Goal: Contribute content: Add original content to the website for others to see

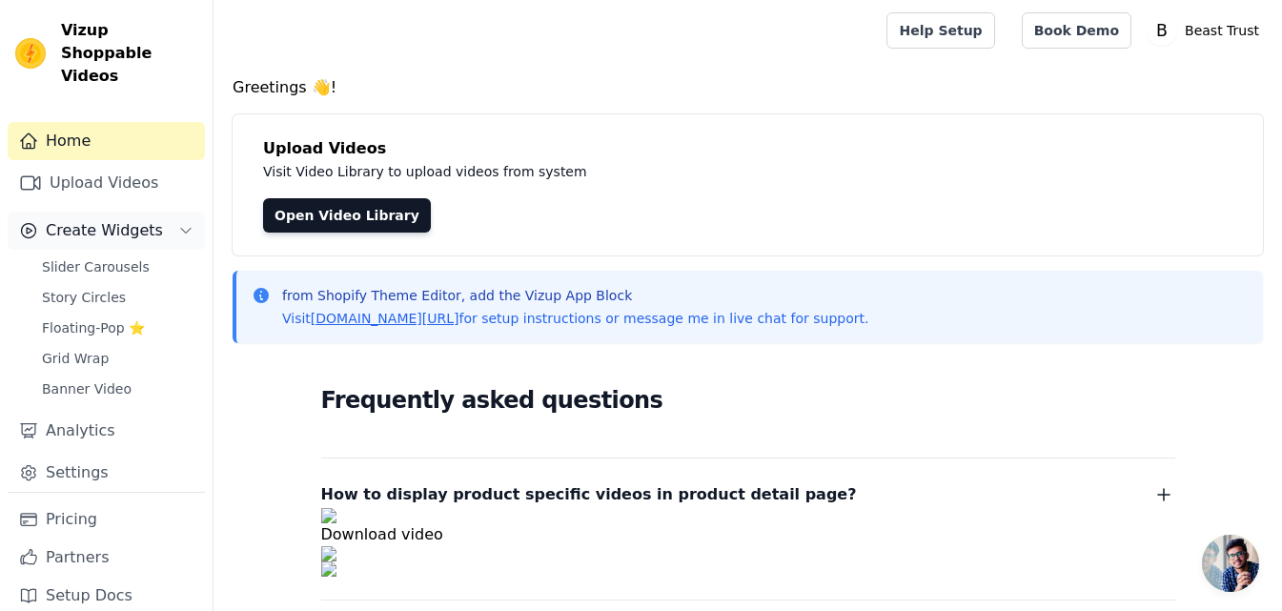
click at [92, 219] on span "Create Widgets" at bounding box center [104, 230] width 117 height 23
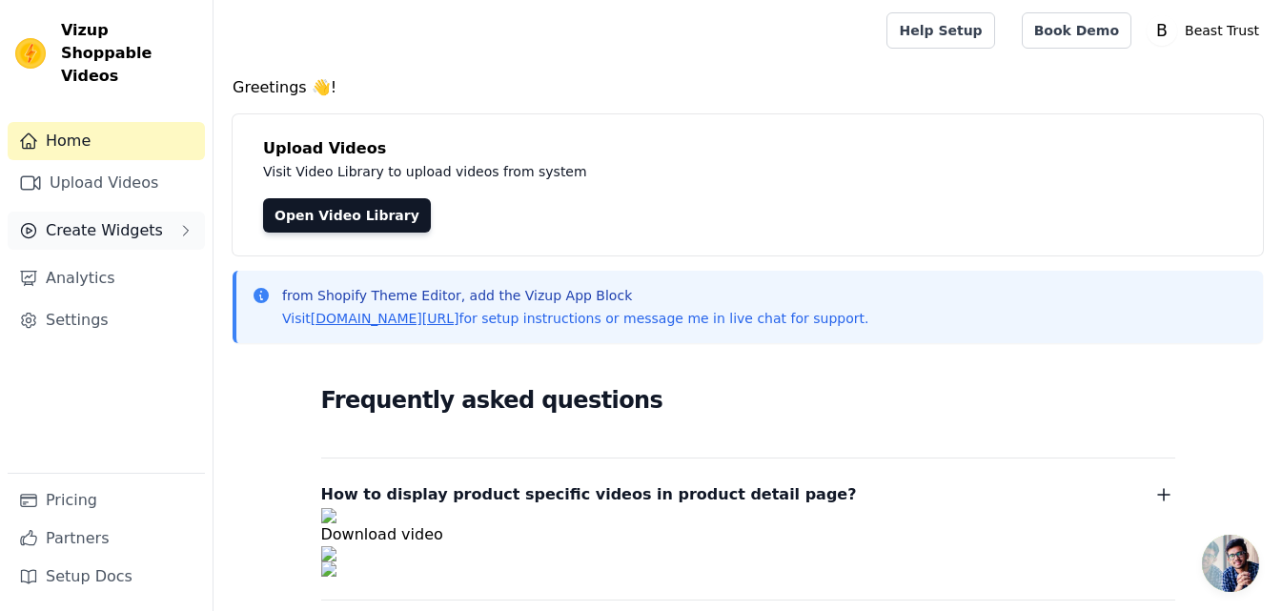
click at [74, 219] on span "Create Widgets" at bounding box center [104, 230] width 117 height 23
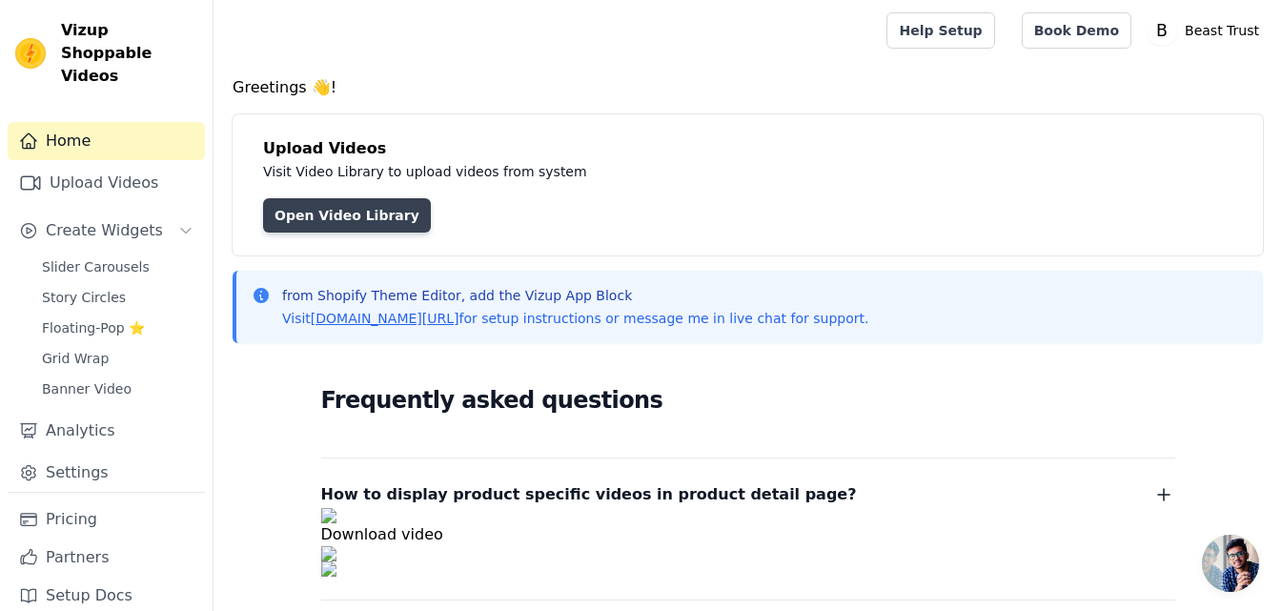
click at [301, 224] on link "Open Video Library" at bounding box center [347, 215] width 168 height 34
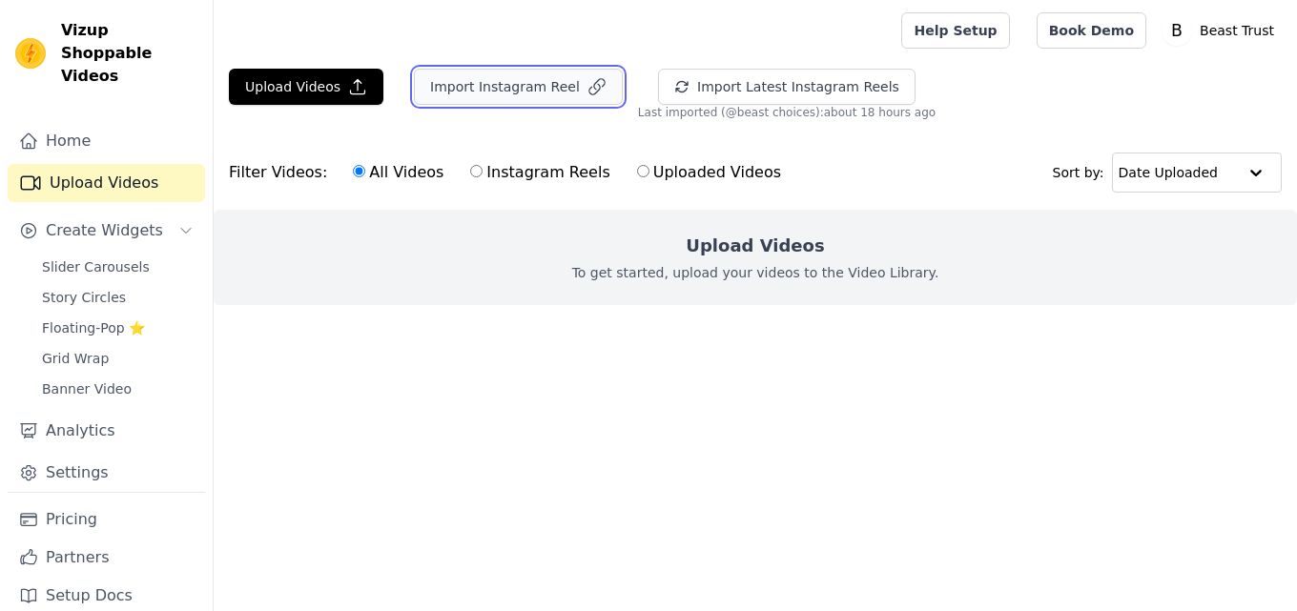
click at [450, 98] on button "Import Instagram Reel" at bounding box center [518, 87] width 209 height 36
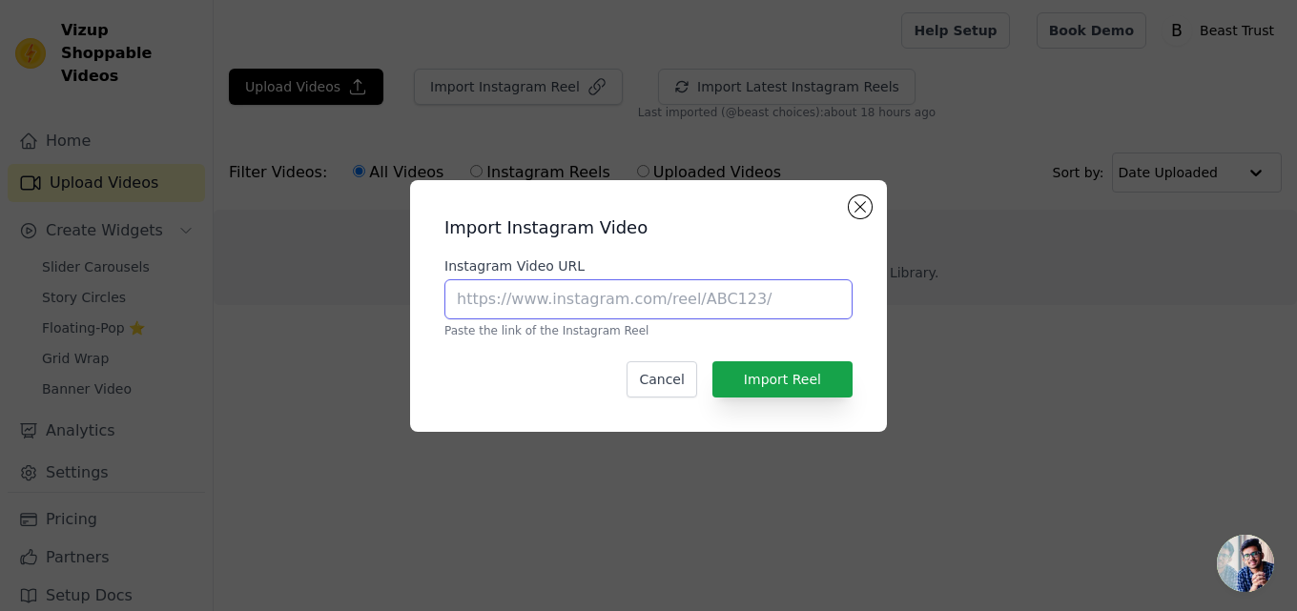
click at [488, 289] on input "Instagram Video URL" at bounding box center [648, 299] width 408 height 40
click at [860, 206] on button "Close modal" at bounding box center [859, 206] width 23 height 23
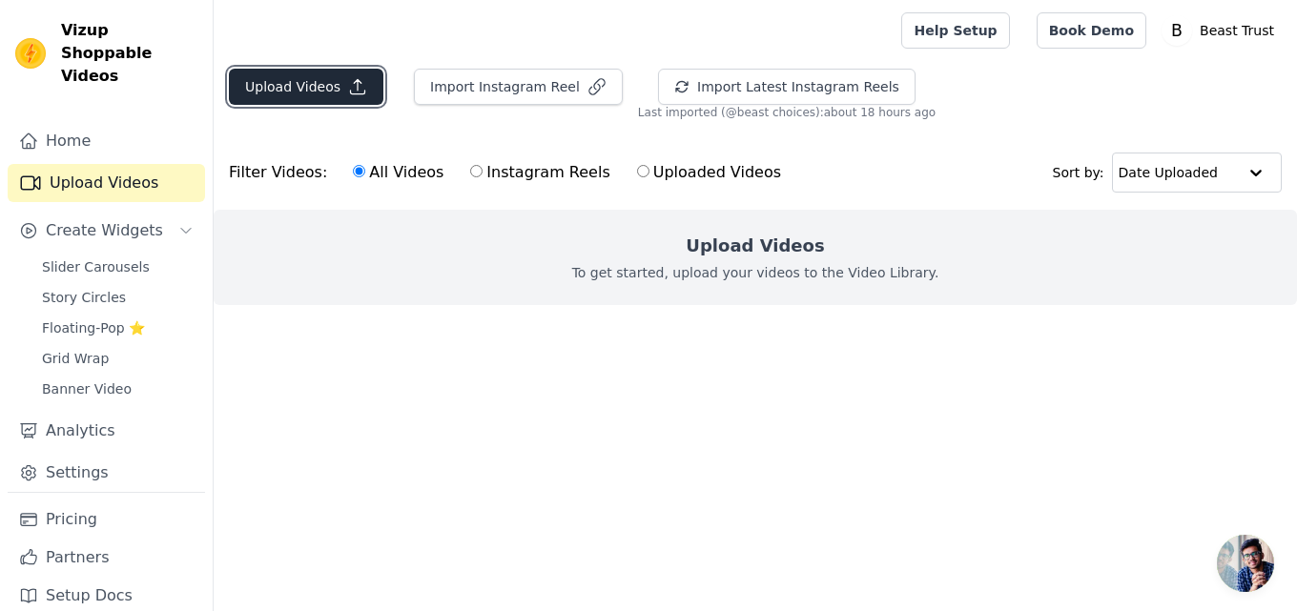
click at [360, 101] on button "Upload Videos" at bounding box center [306, 87] width 154 height 36
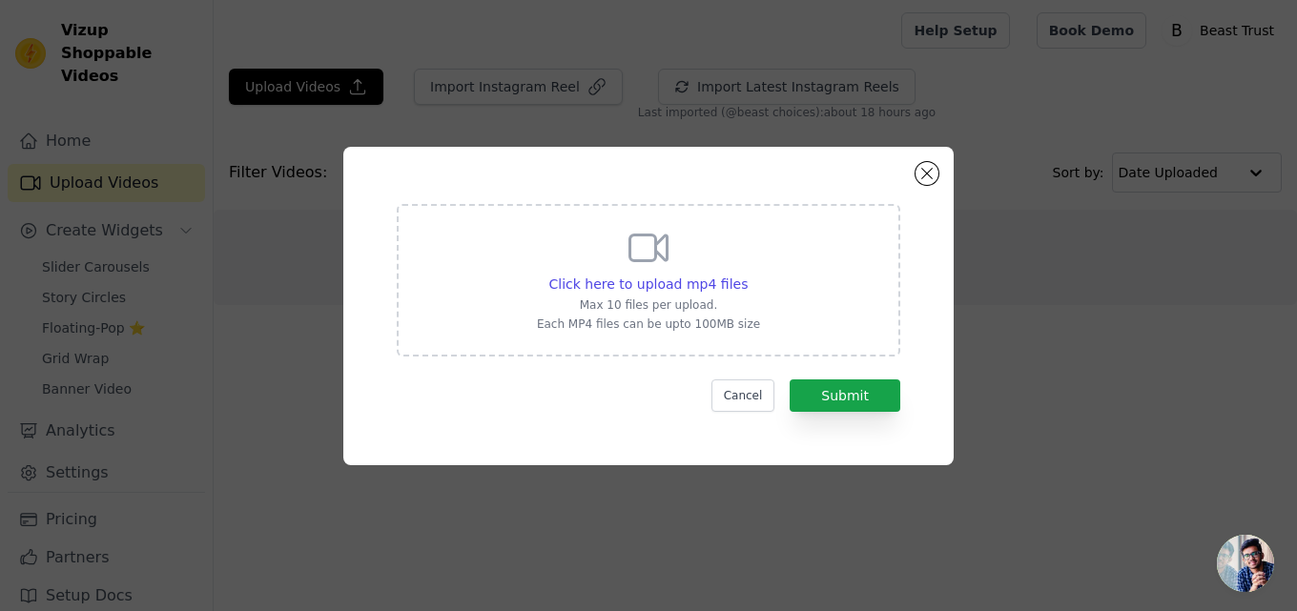
click at [674, 318] on p "Each MP4 files can be upto 100MB size" at bounding box center [648, 324] width 223 height 15
click at [746, 275] on input "Click here to upload mp4 files Max 10 files per upload. Each MP4 files can be u…" at bounding box center [746, 274] width 1 height 1
type input "C:\fakepath\Untitled design_2.mp4"
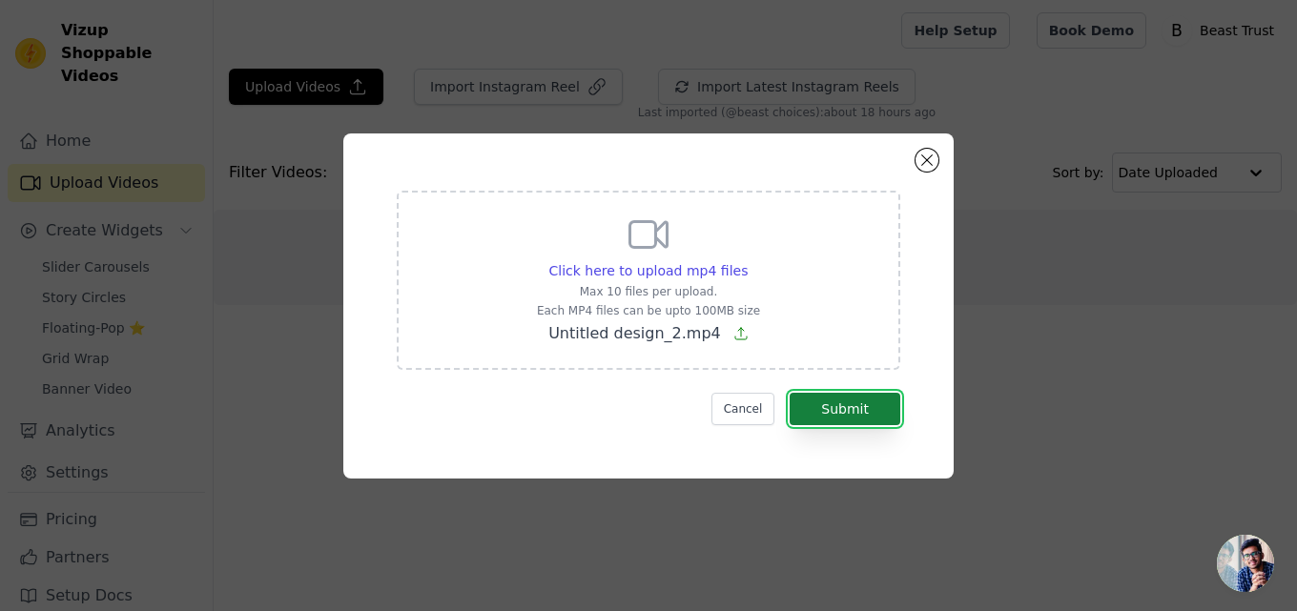
click at [839, 418] on button "Submit" at bounding box center [844, 409] width 111 height 32
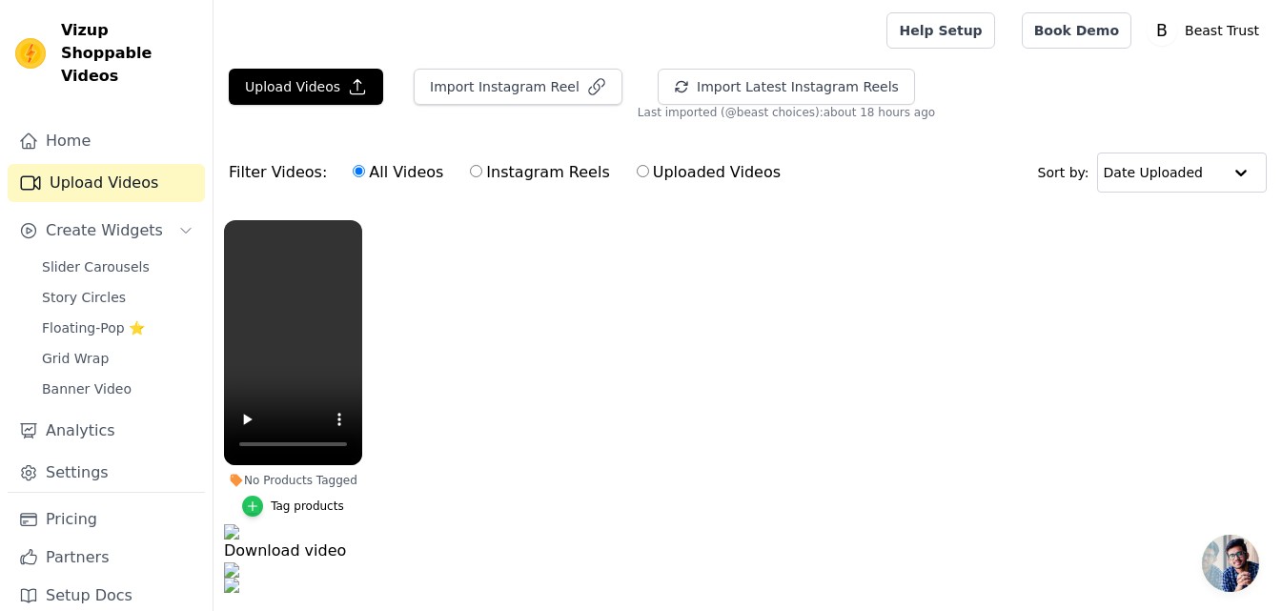
click at [253, 511] on icon "button" at bounding box center [252, 506] width 13 height 13
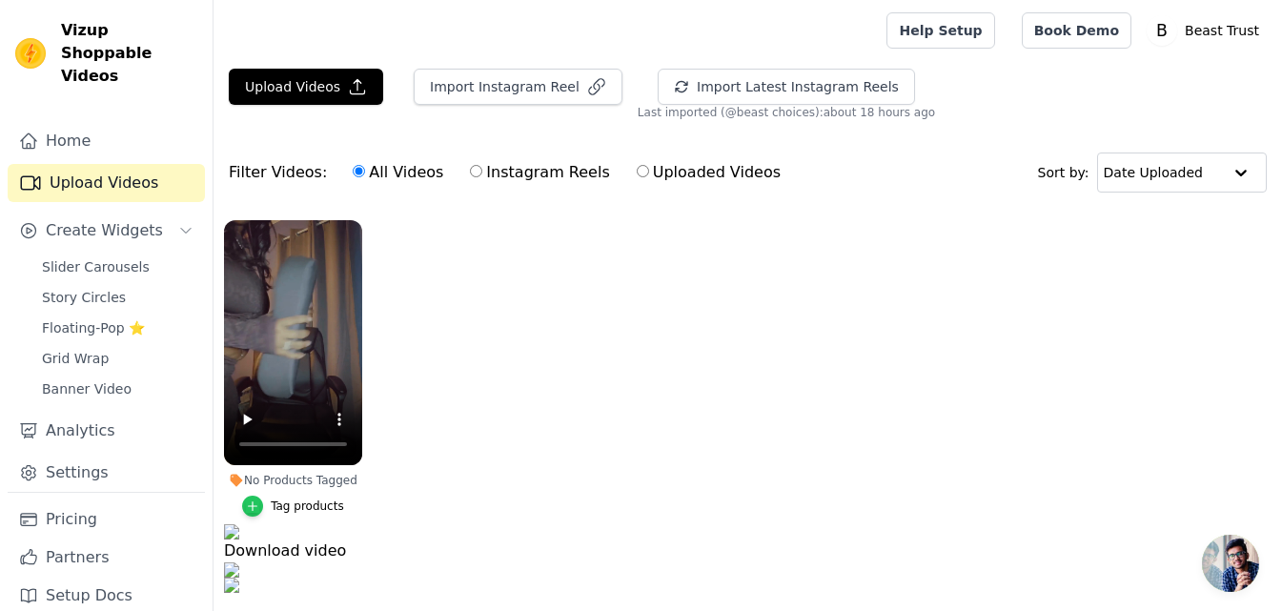
click at [255, 508] on icon "button" at bounding box center [252, 506] width 13 height 13
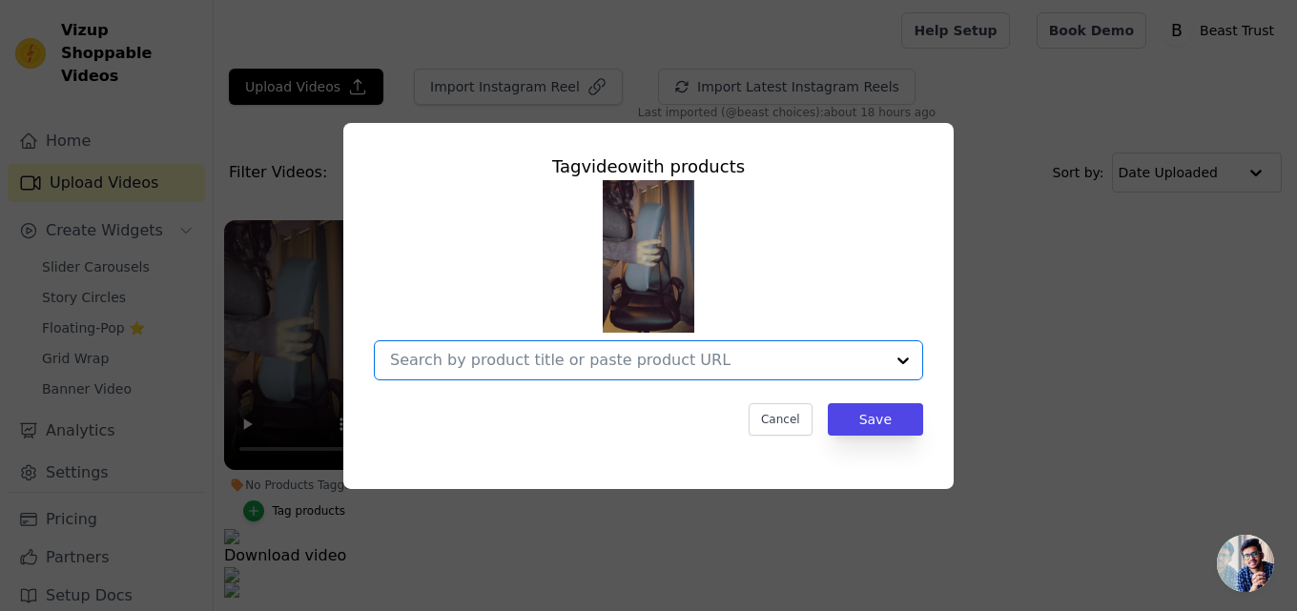
click at [518, 361] on input "No Products Tagged Tag video with products Option undefined, selected. Select i…" at bounding box center [637, 360] width 494 height 18
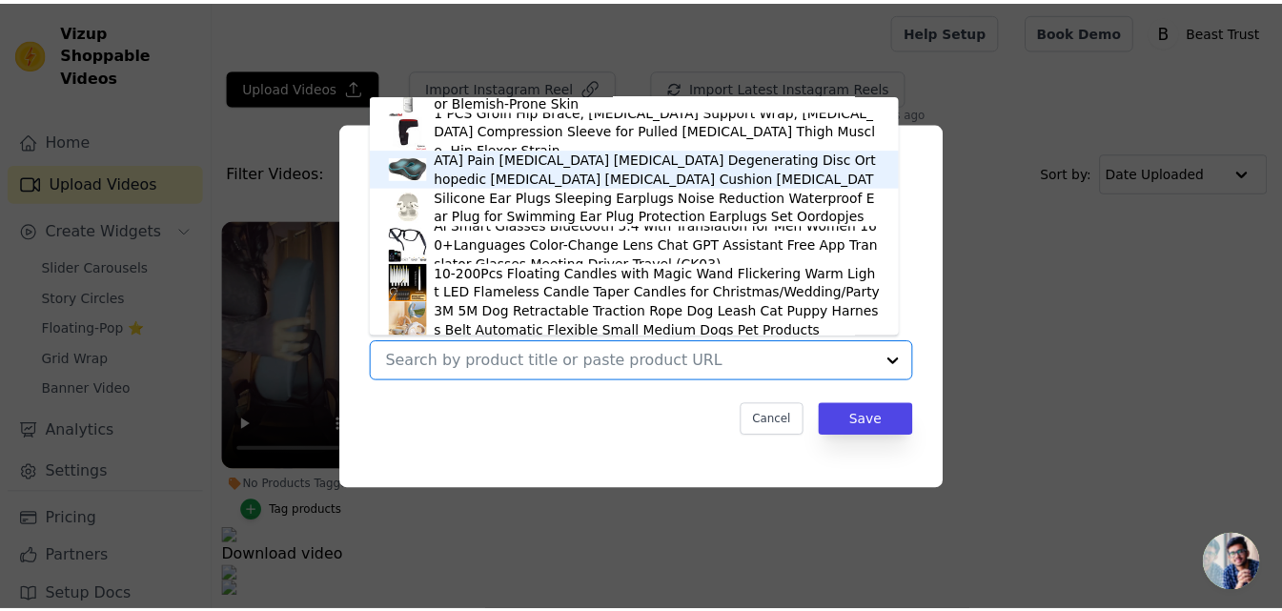
scroll to position [27, 0]
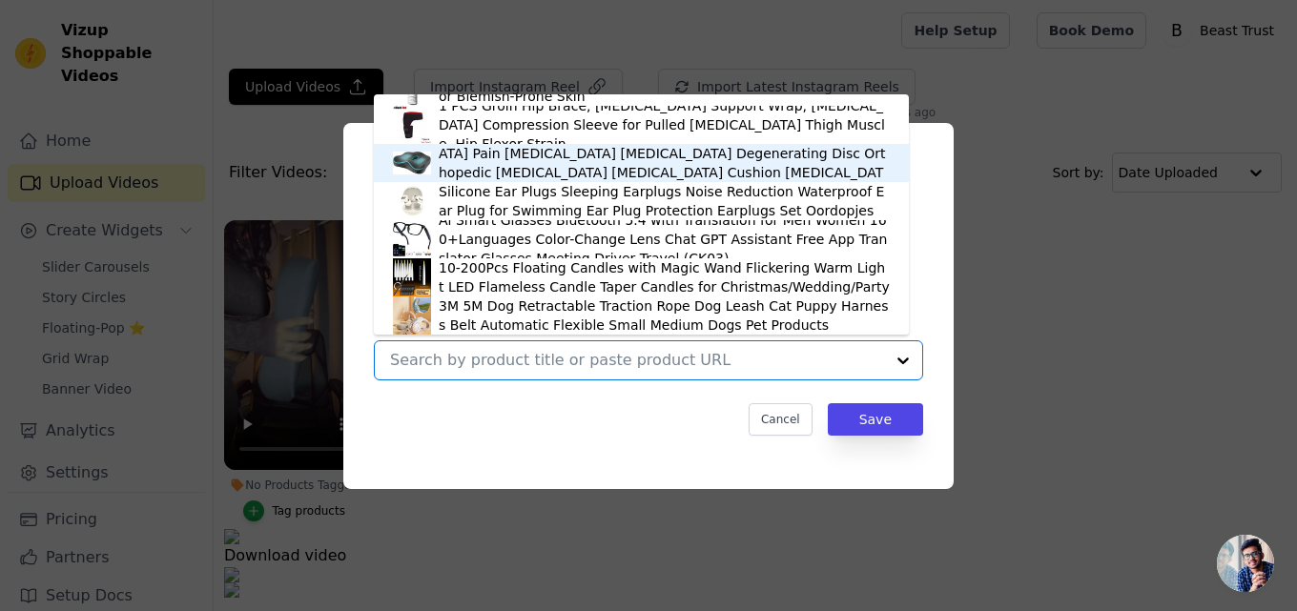
click at [480, 168] on div "Memory Foam Seat Chair Cushion for Relieves Back Sciatica Pain Tailbone Pain Co…" at bounding box center [664, 163] width 451 height 76
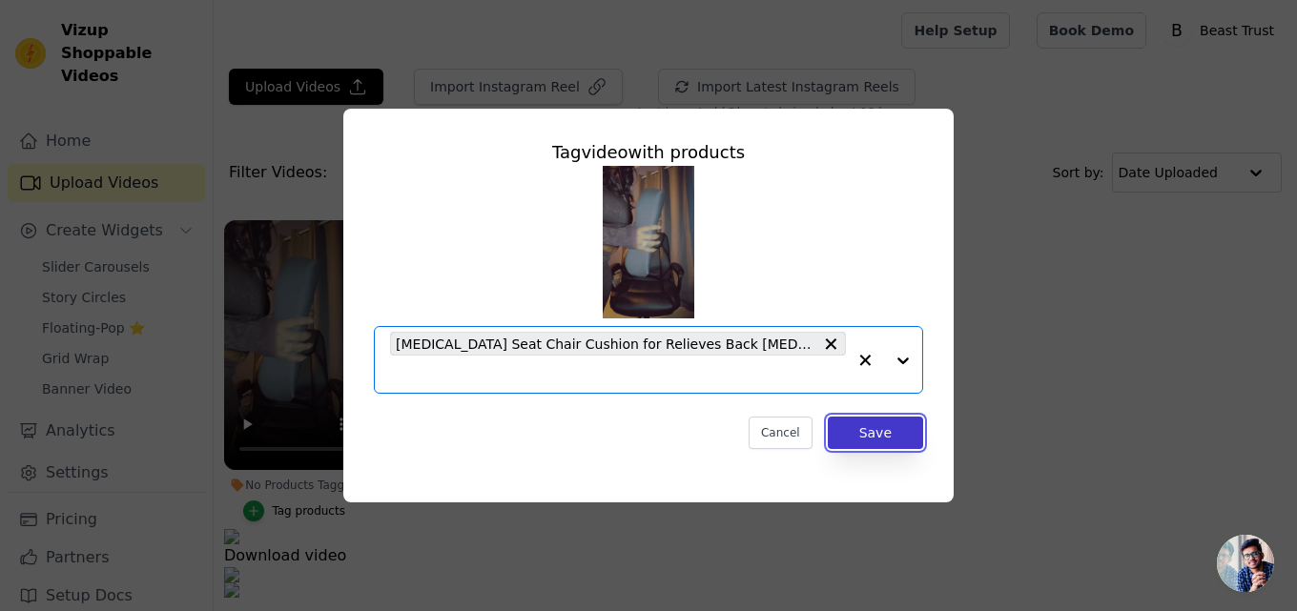
click at [877, 436] on button "Save" at bounding box center [875, 433] width 95 height 32
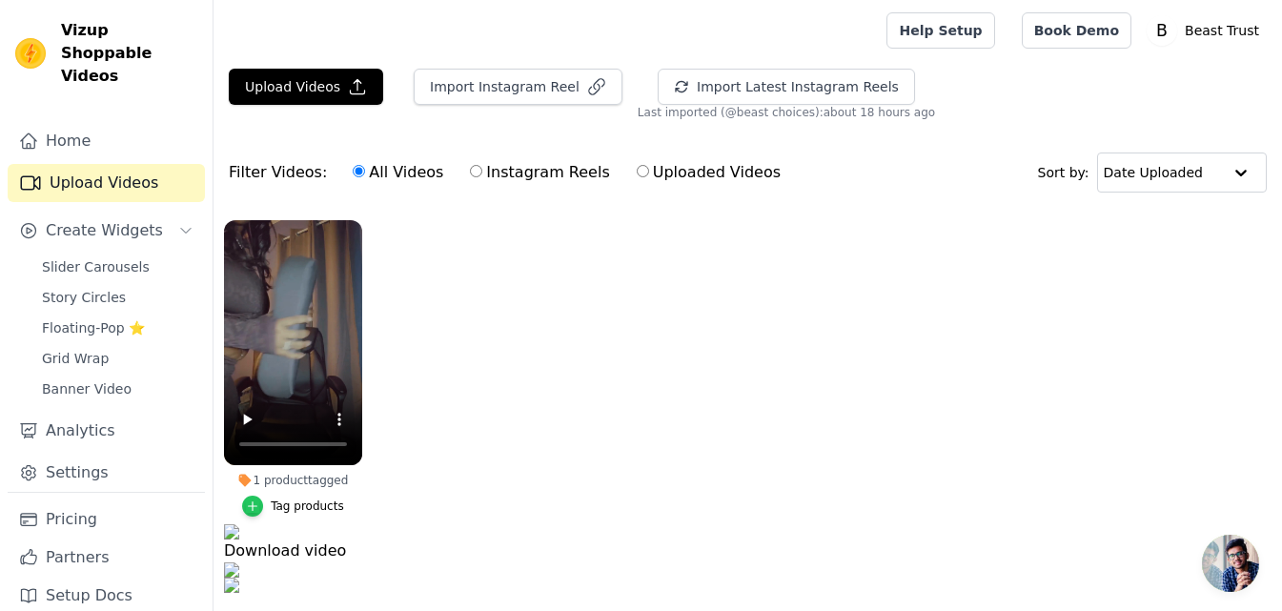
click at [251, 504] on icon "button" at bounding box center [252, 506] width 13 height 13
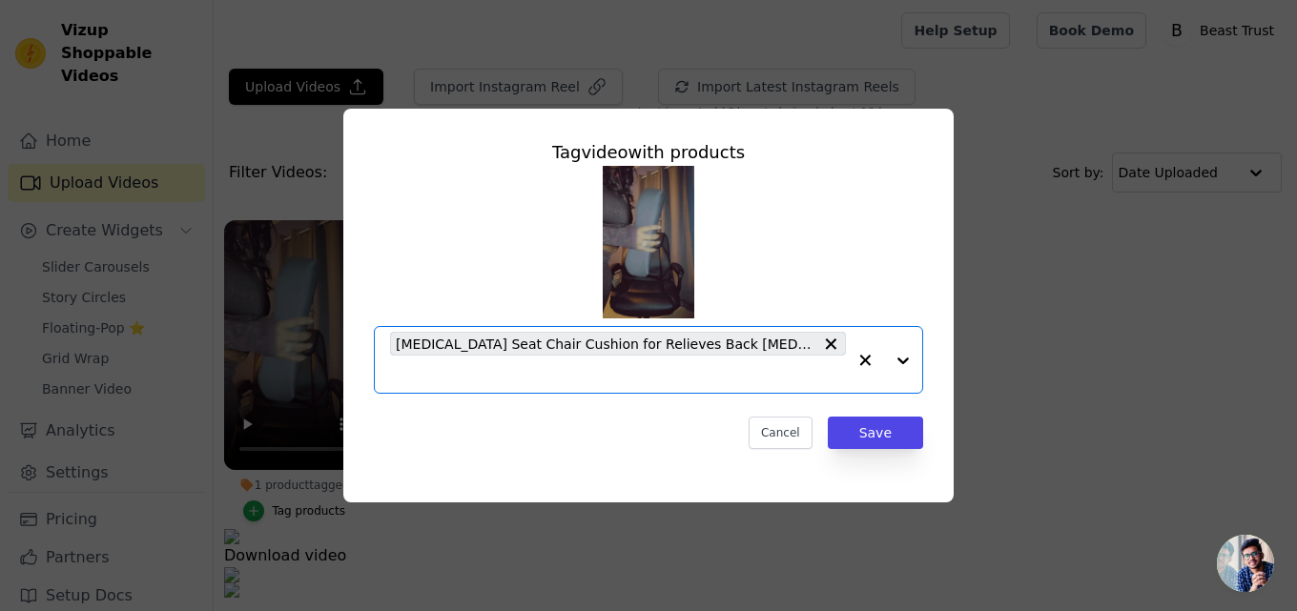
click at [521, 377] on input "1 product tagged Tag video with products Option Memory Foam Seat Chair Cushion …" at bounding box center [618, 374] width 456 height 18
type input "usefull"
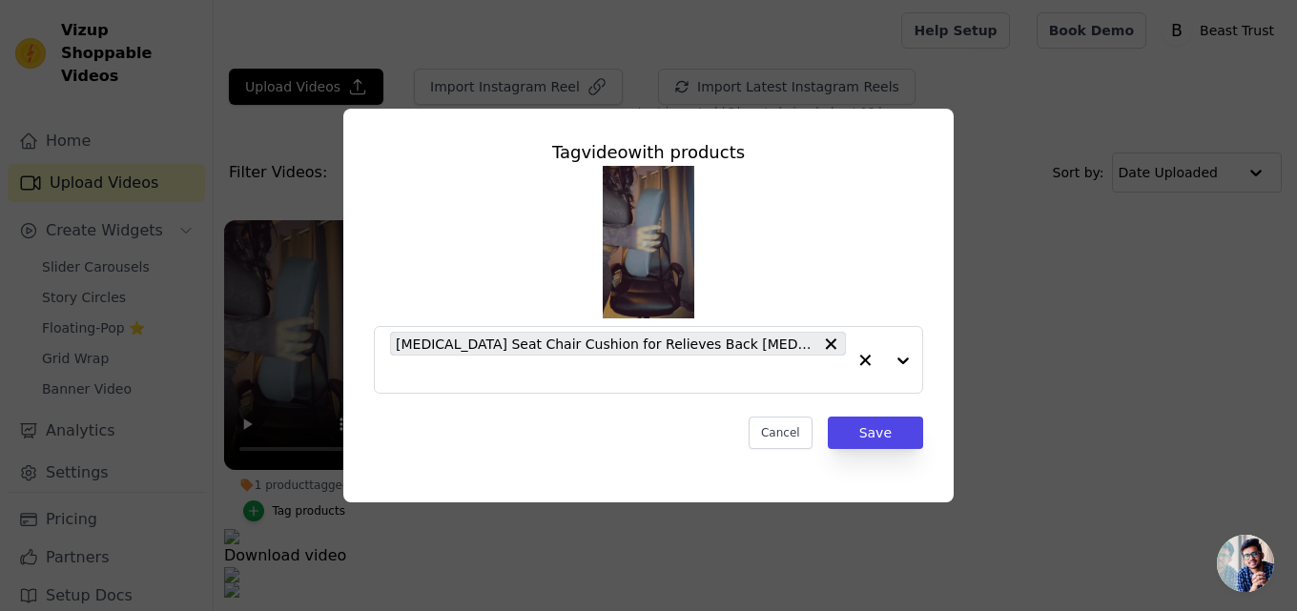
click at [728, 490] on div "Tag video with products Memory Foam Seat Chair Cushion for Relieves Back Sciati…" at bounding box center [648, 306] width 610 height 394
click at [861, 426] on button "Save" at bounding box center [875, 433] width 95 height 32
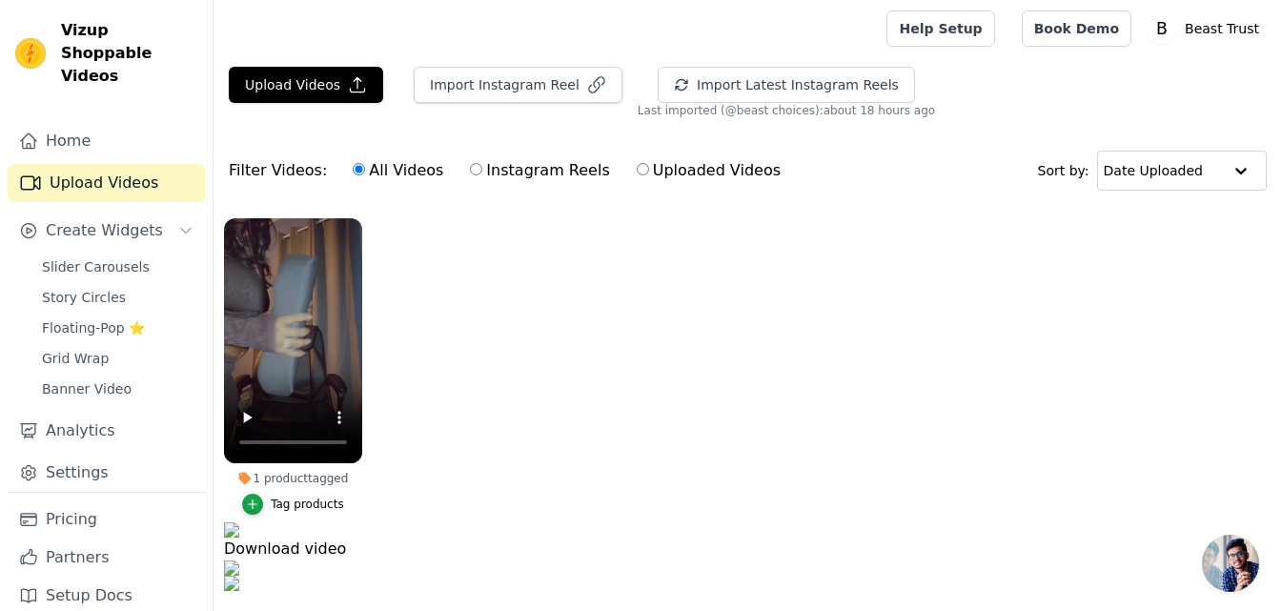
scroll to position [0, 0]
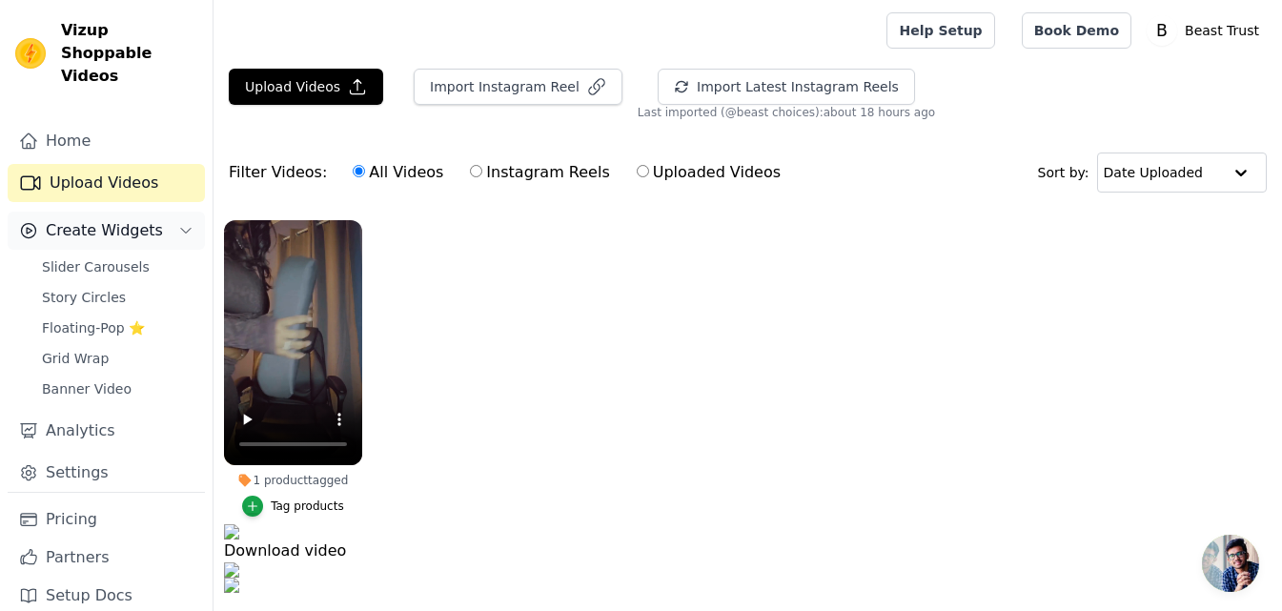
click at [158, 213] on button "Create Widgets" at bounding box center [106, 231] width 197 height 38
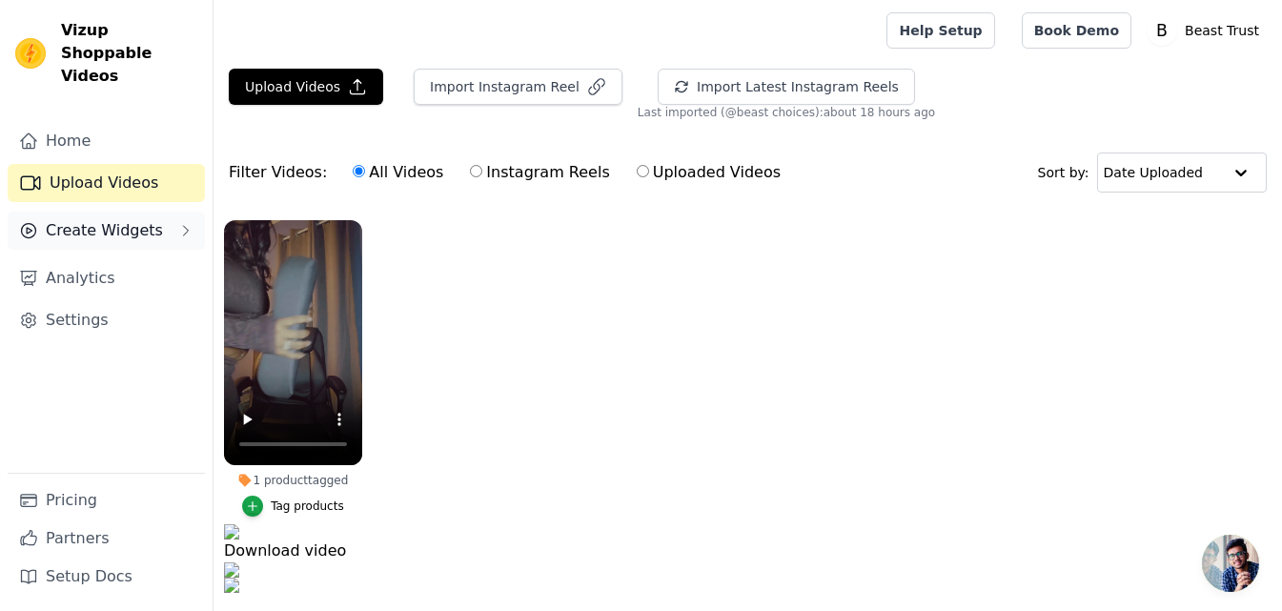
click at [158, 213] on button "Create Widgets" at bounding box center [106, 231] width 197 height 38
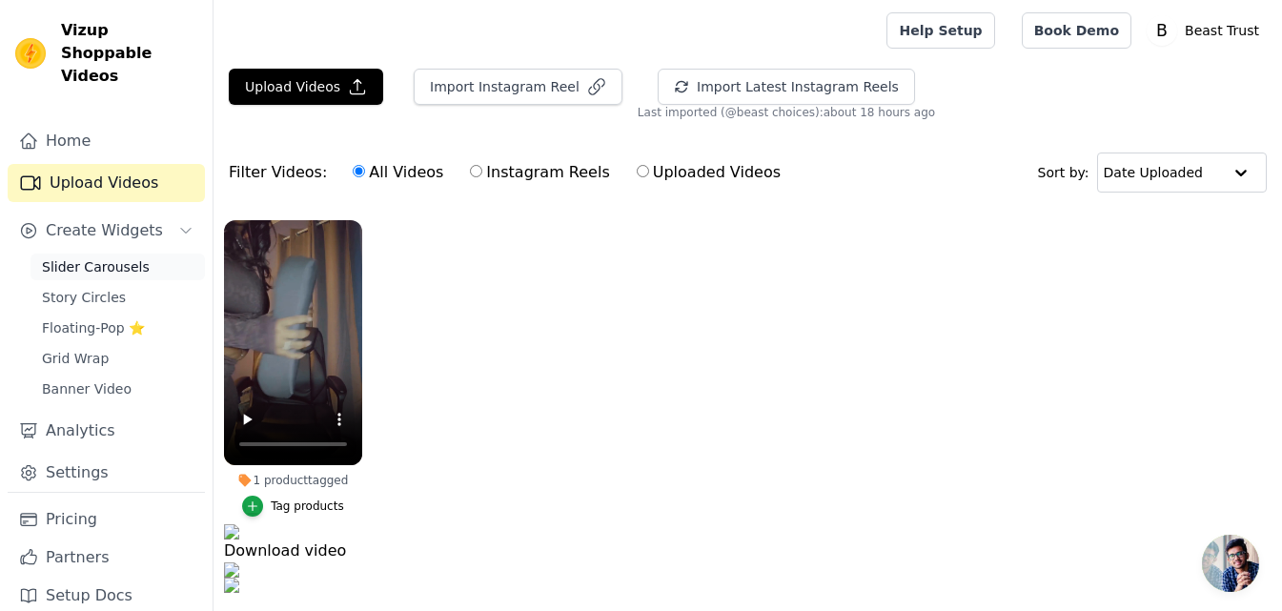
click at [112, 257] on span "Slider Carousels" at bounding box center [96, 266] width 108 height 19
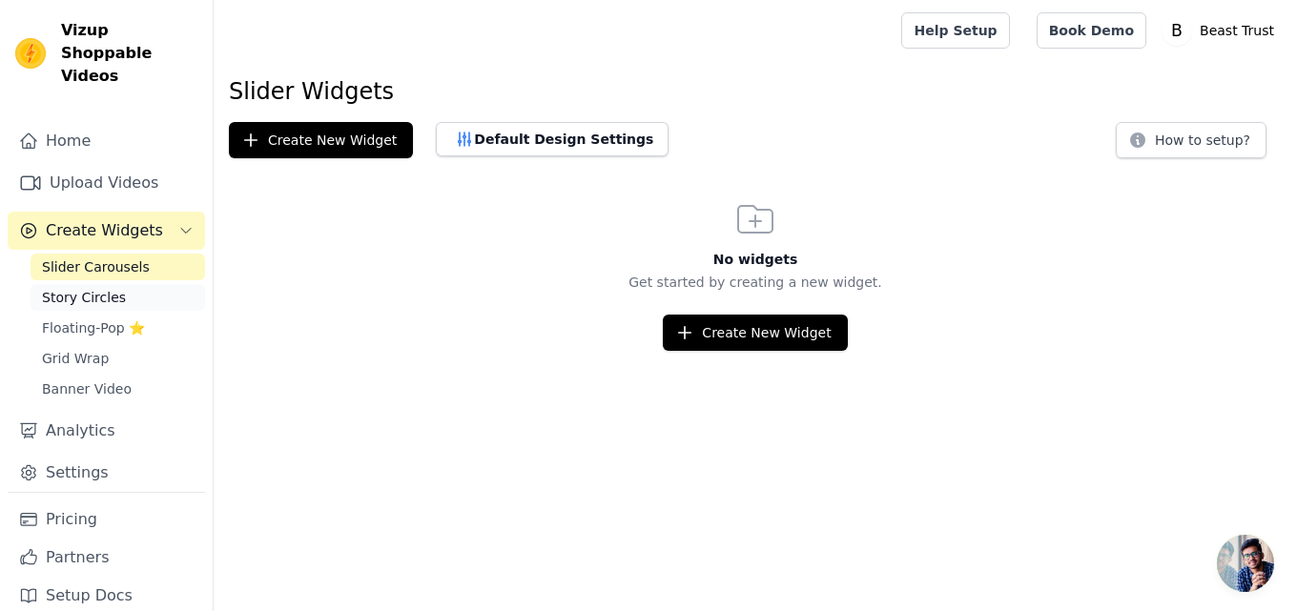
click at [93, 288] on span "Story Circles" at bounding box center [84, 297] width 84 height 19
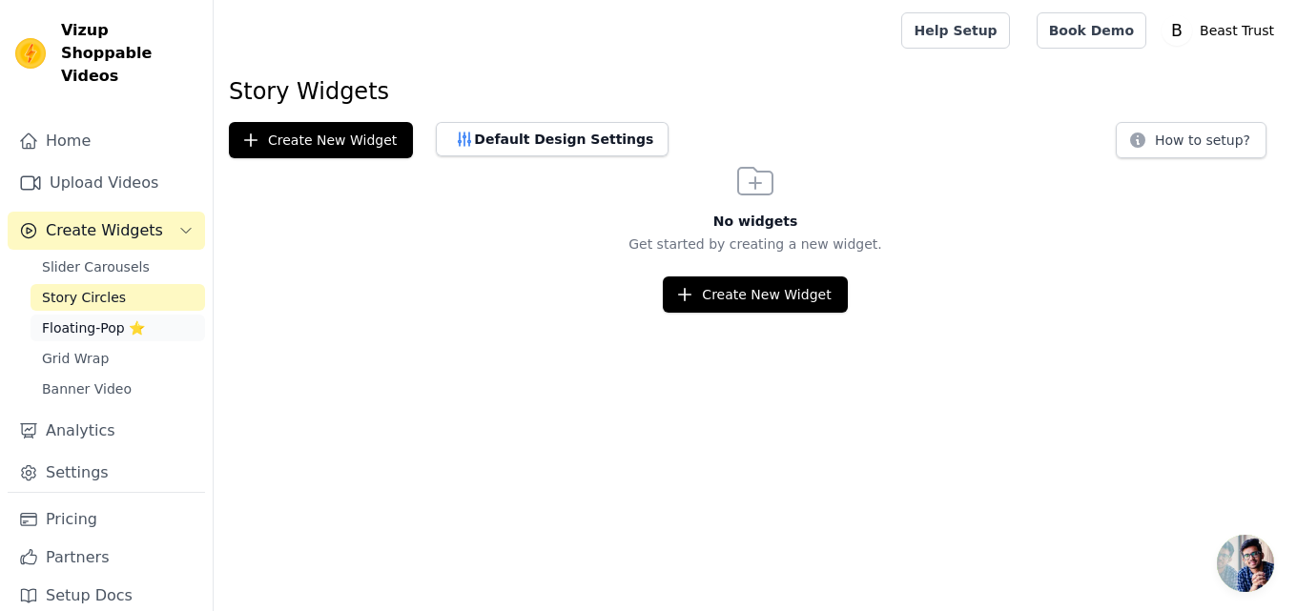
click at [83, 318] on span "Floating-Pop ⭐" at bounding box center [93, 327] width 103 height 19
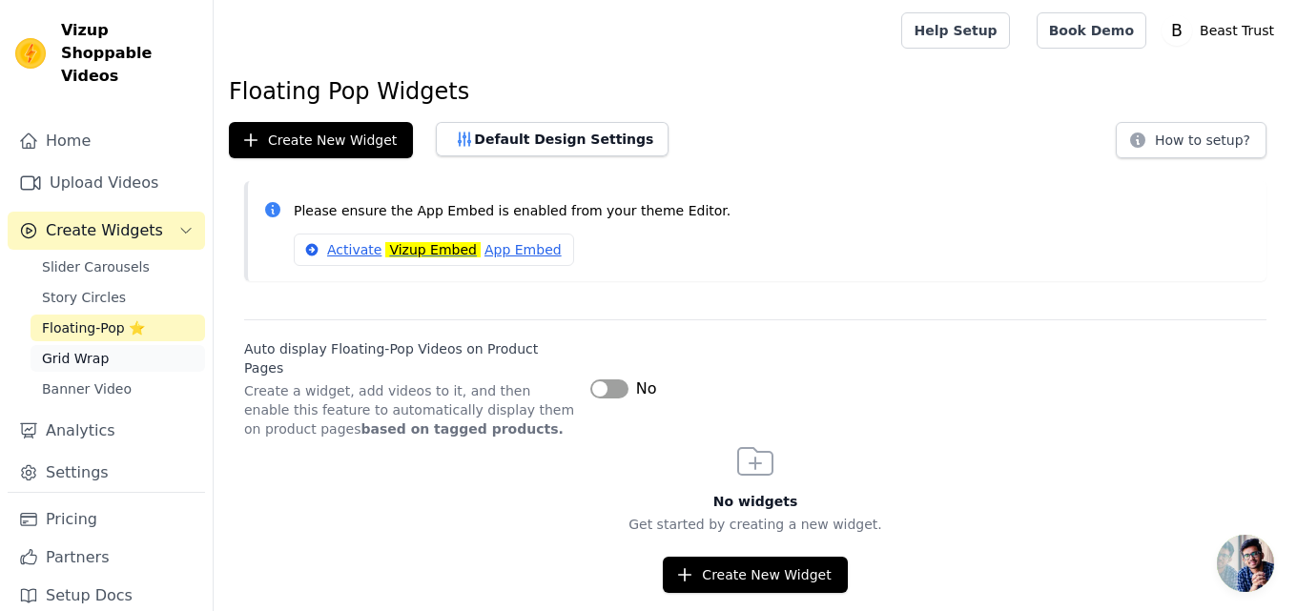
click at [70, 349] on span "Grid Wrap" at bounding box center [75, 358] width 67 height 19
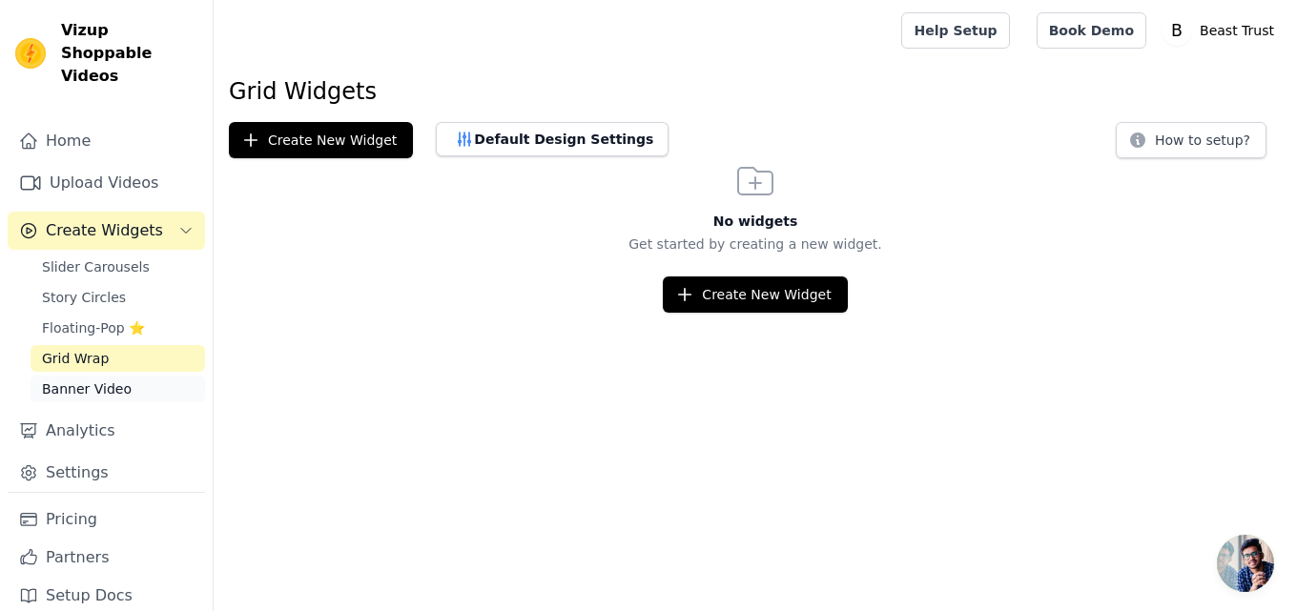
click at [53, 379] on span "Banner Video" at bounding box center [87, 388] width 90 height 19
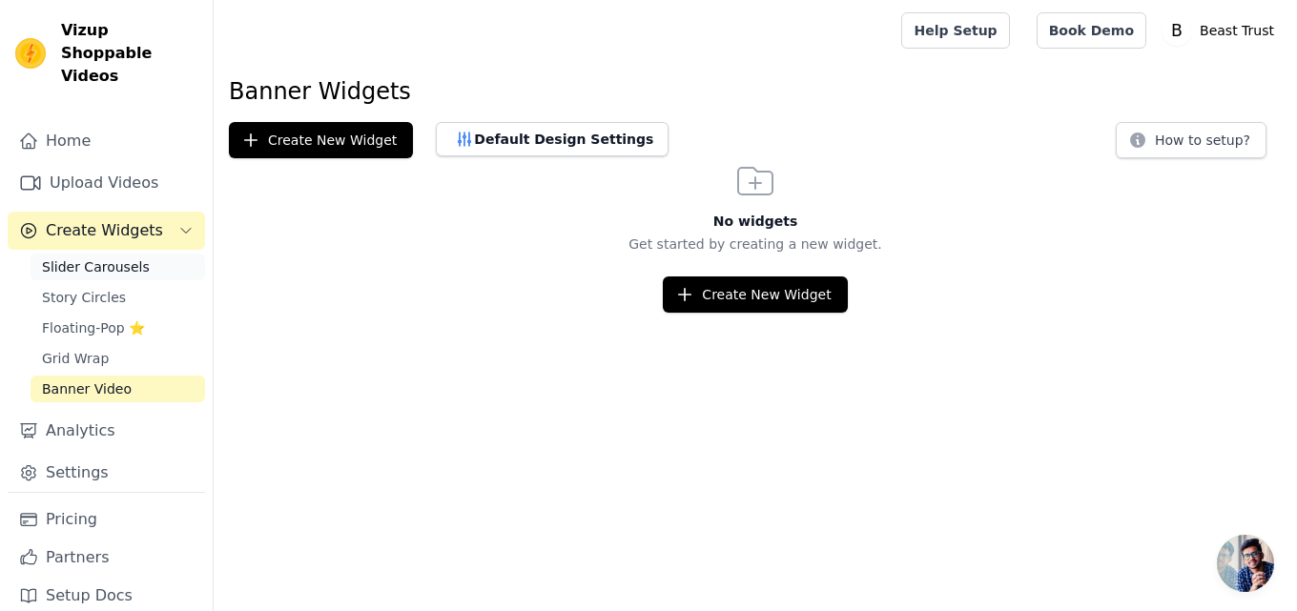
click at [68, 257] on span "Slider Carousels" at bounding box center [96, 266] width 108 height 19
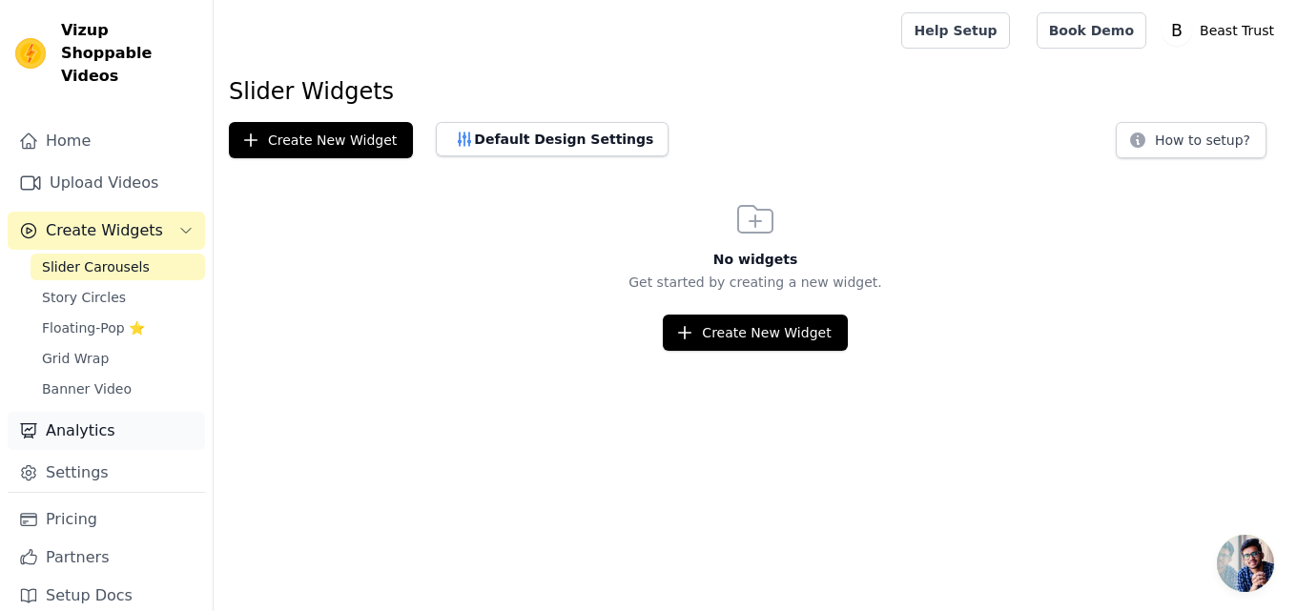
click at [66, 412] on link "Analytics" at bounding box center [106, 431] width 197 height 38
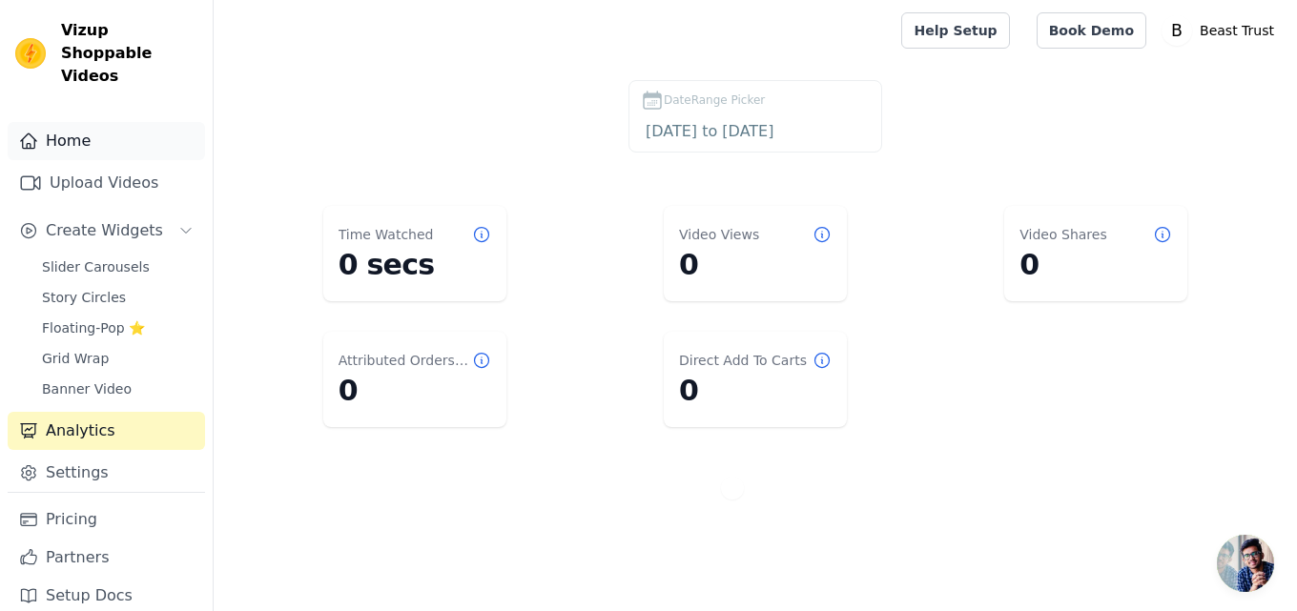
click at [85, 122] on link "Home" at bounding box center [106, 141] width 197 height 38
